Goal: Task Accomplishment & Management: Complete application form

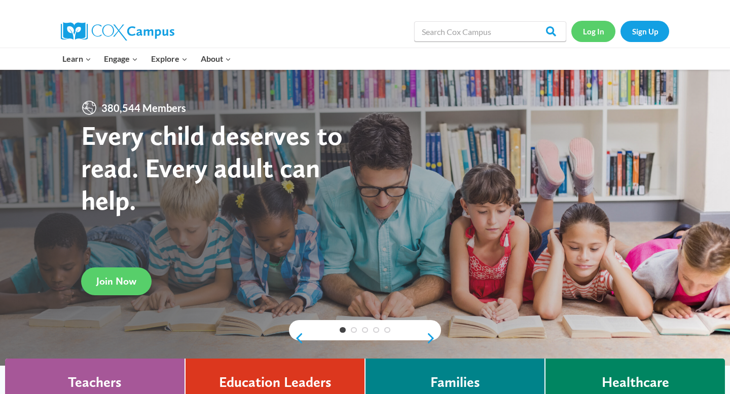
click at [593, 33] on link "Log In" at bounding box center [593, 31] width 44 height 21
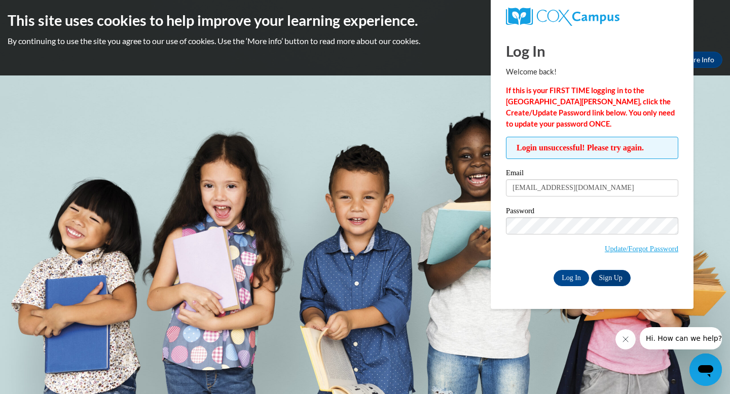
click at [554, 270] on input "Log In" at bounding box center [571, 278] width 35 height 16
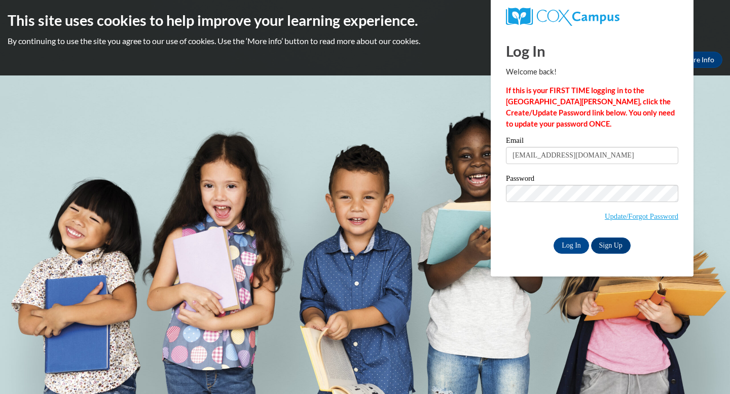
type input "minchr@ripon.k12.wi.us"
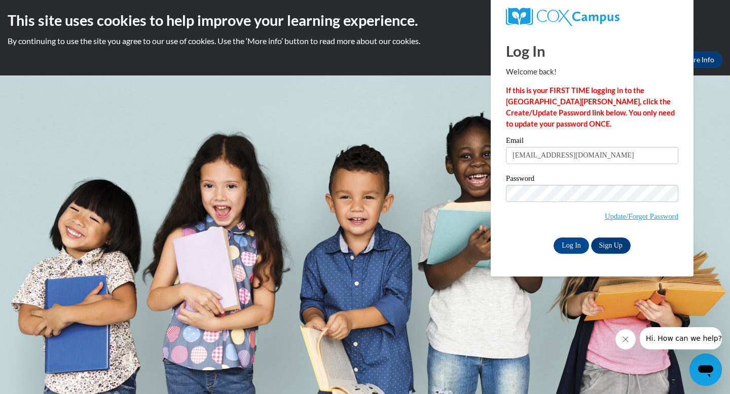
click at [525, 238] on div "Log In Sign Up" at bounding box center [592, 246] width 172 height 16
click at [612, 157] on input "minchr@ripon.k12.wi.us" at bounding box center [592, 155] width 172 height 17
click at [572, 246] on input "Log In" at bounding box center [571, 246] width 35 height 16
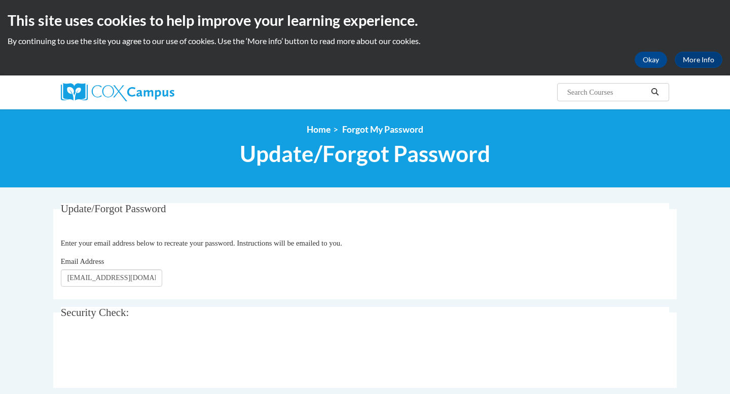
type input "[EMAIL_ADDRESS][DOMAIN_NAME]"
click button "Refresh captcha" at bounding box center [0, 0] width 0 height 0
click at [304, 266] on div "Email Address [EMAIL_ADDRESS][DOMAIN_NAME]" at bounding box center [365, 271] width 609 height 31
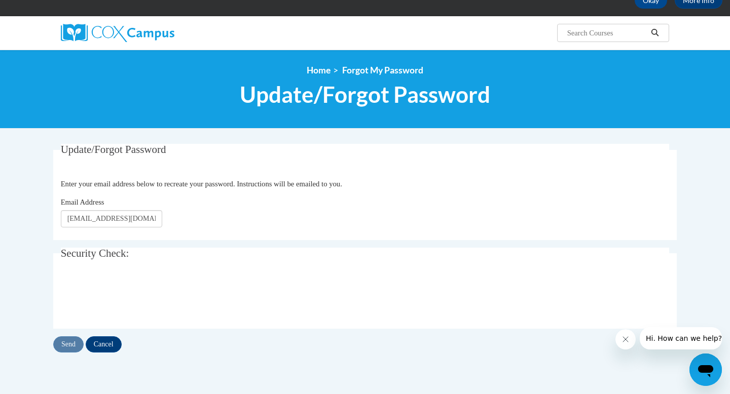
scroll to position [86, 0]
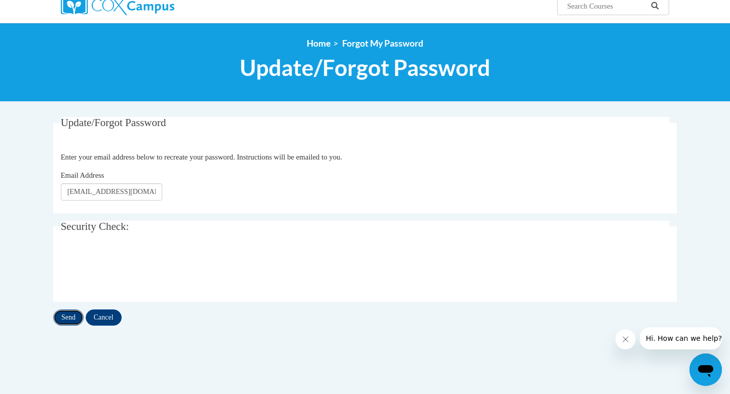
click at [74, 319] on input "Send" at bounding box center [68, 318] width 30 height 16
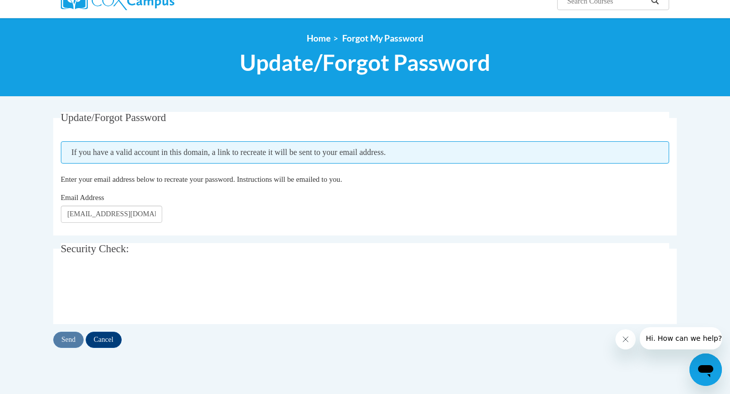
scroll to position [91, 0]
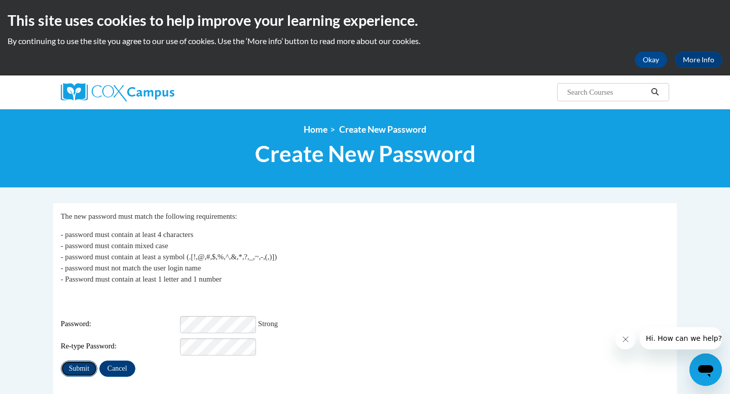
click at [83, 361] on input "Submit" at bounding box center [79, 369] width 37 height 16
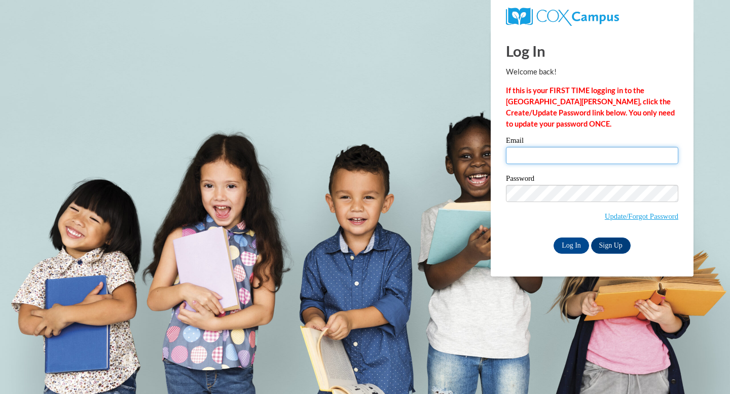
click at [537, 152] on input "Email" at bounding box center [592, 155] width 172 height 17
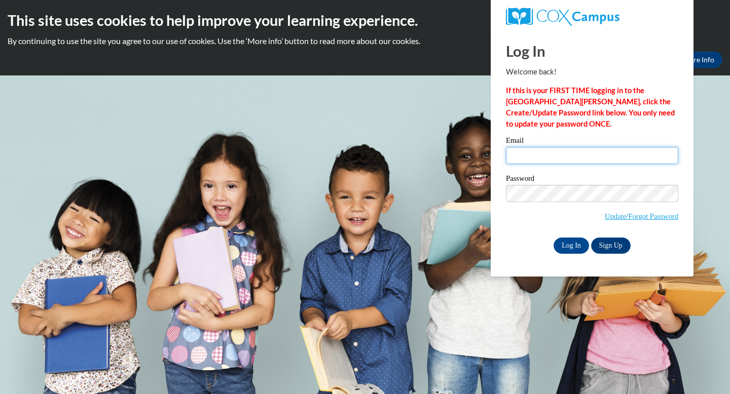
type input "minchr@ripon.k12.wi.us"
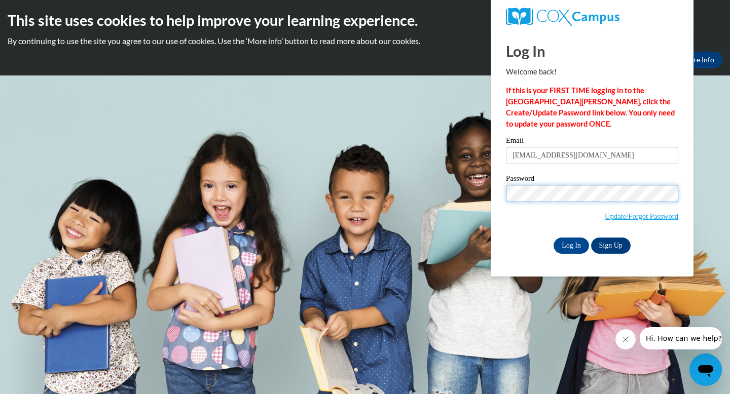
click at [554, 238] on input "Log In" at bounding box center [571, 246] width 35 height 16
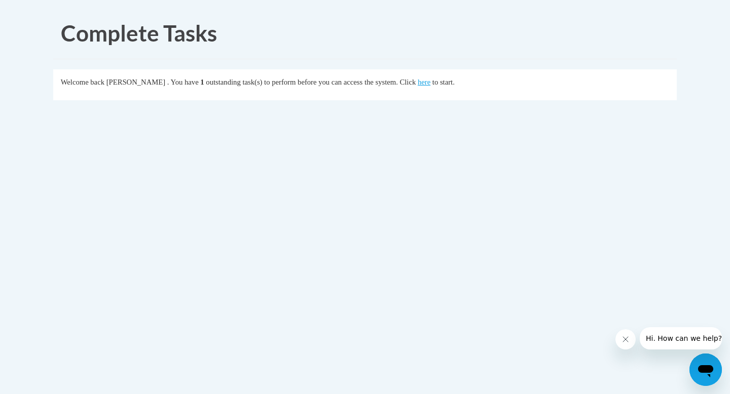
click at [336, 243] on body "Complete Tasks Welcome back [PERSON_NAME] . You have 1 outstanding task(s) to p…" at bounding box center [365, 197] width 730 height 394
click at [430, 82] on link "here" at bounding box center [424, 82] width 13 height 8
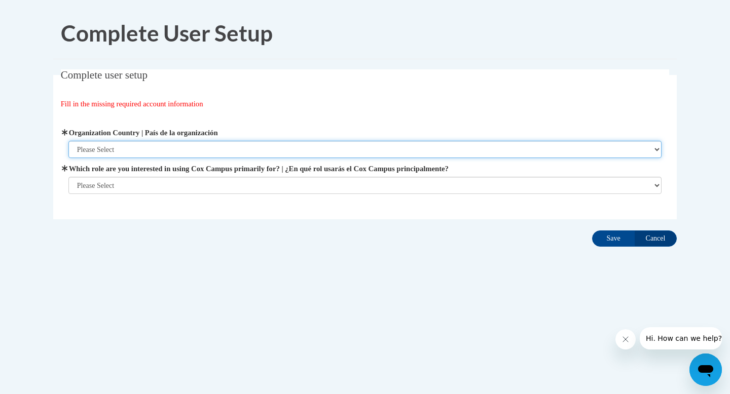
click at [150, 152] on select "Please Select [GEOGRAPHIC_DATA] | [GEOGRAPHIC_DATA] Outside of [GEOGRAPHIC_DATA…" at bounding box center [365, 149] width 594 height 17
select select "ad49bcad-a171-4b2e-b99c-48b446064914"
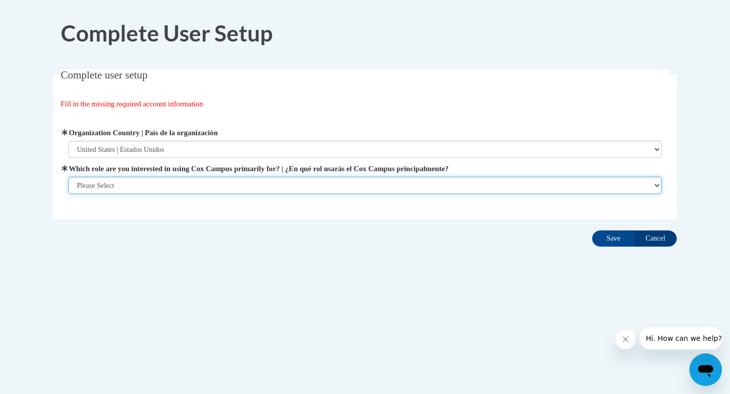
click at [161, 187] on select "Please Select College/University | Colegio/Universidad Community/Nonprofit Part…" at bounding box center [365, 185] width 594 height 17
select select "fbf2d438-af2f-41f8-98f1-81c410e29de3"
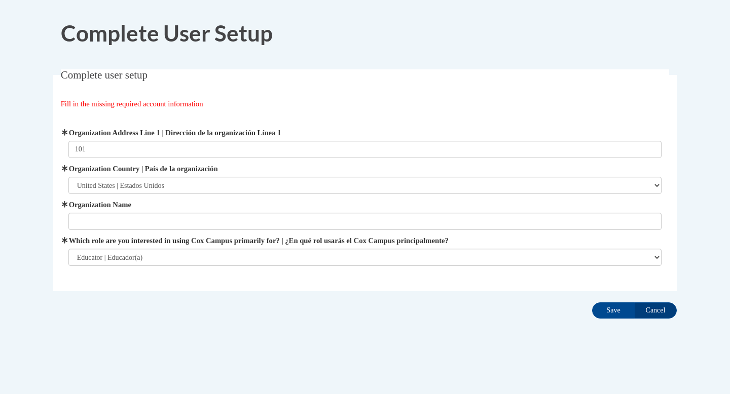
select select "ad49bcad-a171-4b2e-b99c-48b446064914"
select select "fbf2d438-af2f-41f8-98f1-81c410e29de3"
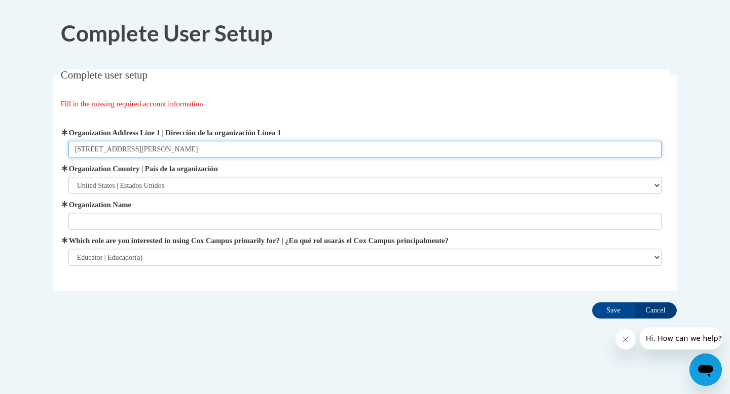
click at [168, 150] on input "[STREET_ADDRESS][PERSON_NAME]" at bounding box center [365, 149] width 594 height 17
type input "[STREET_ADDRESS][PERSON_NAME]"
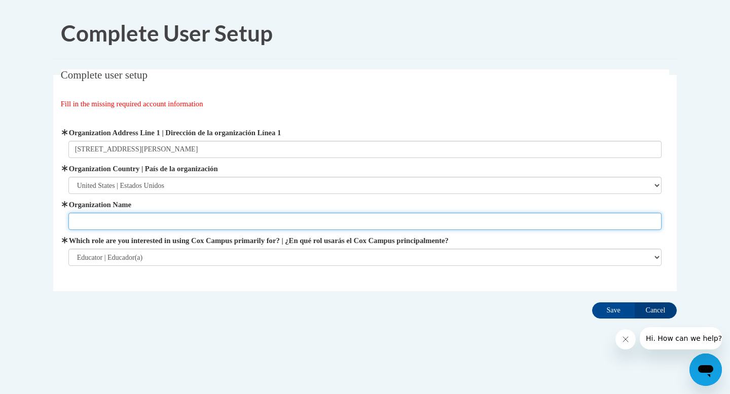
click at [120, 218] on input "Organization Name" at bounding box center [365, 221] width 594 height 17
type input "[GEOGRAPHIC_DATA]"
